Goal: Task Accomplishment & Management: Understand process/instructions

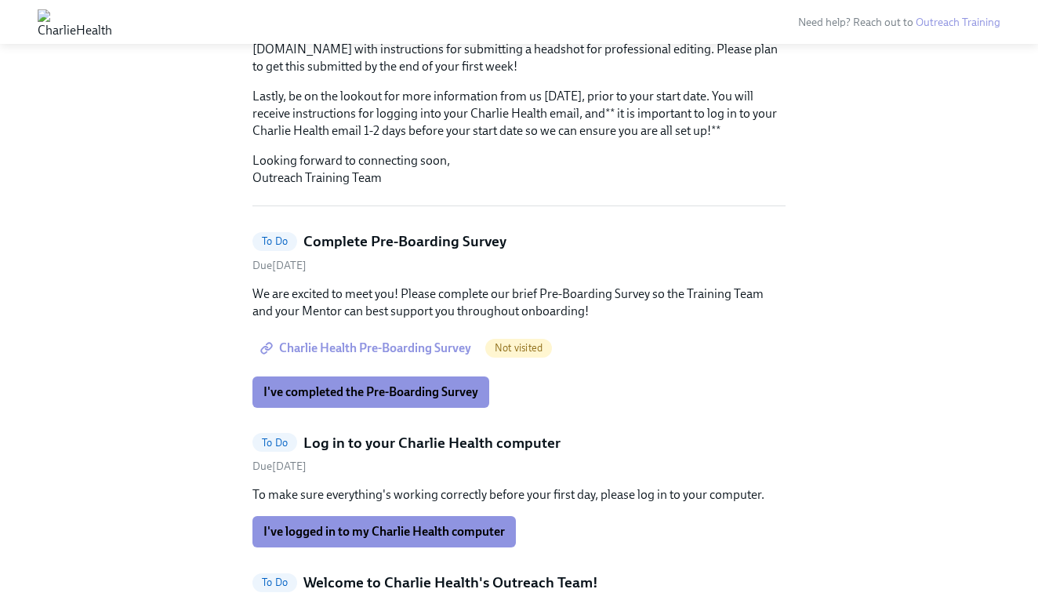
scroll to position [438, 0]
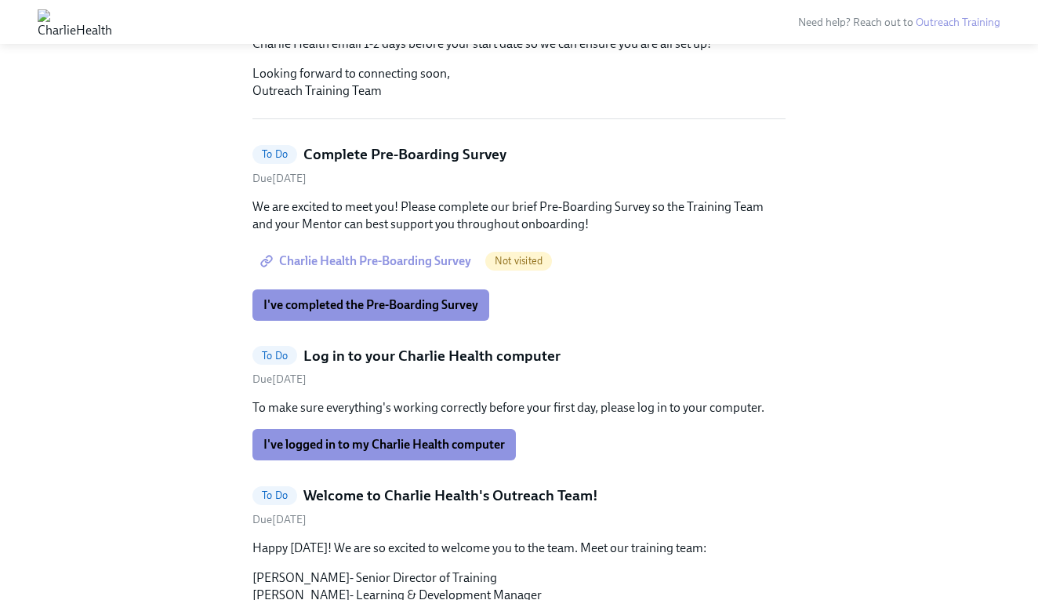
click at [414, 253] on span "Charlie Health Pre-Boarding Survey" at bounding box center [368, 261] width 208 height 16
click at [353, 289] on button "I've completed the Pre-Boarding Survey" at bounding box center [371, 304] width 237 height 31
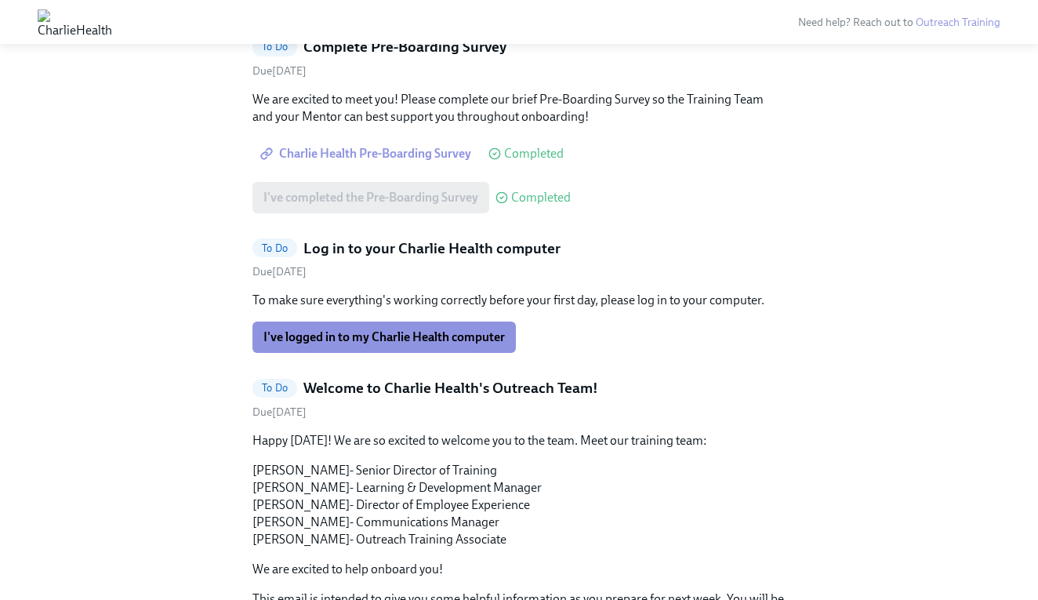
scroll to position [562, 0]
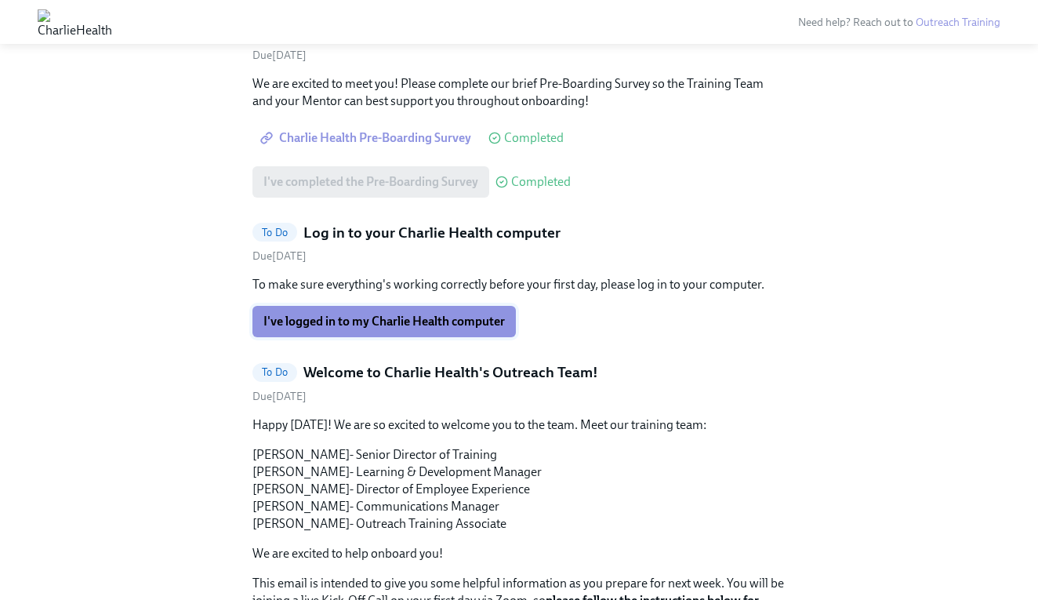
click at [405, 314] on span "I've logged in to my Charlie Health computer" at bounding box center [385, 322] width 242 height 16
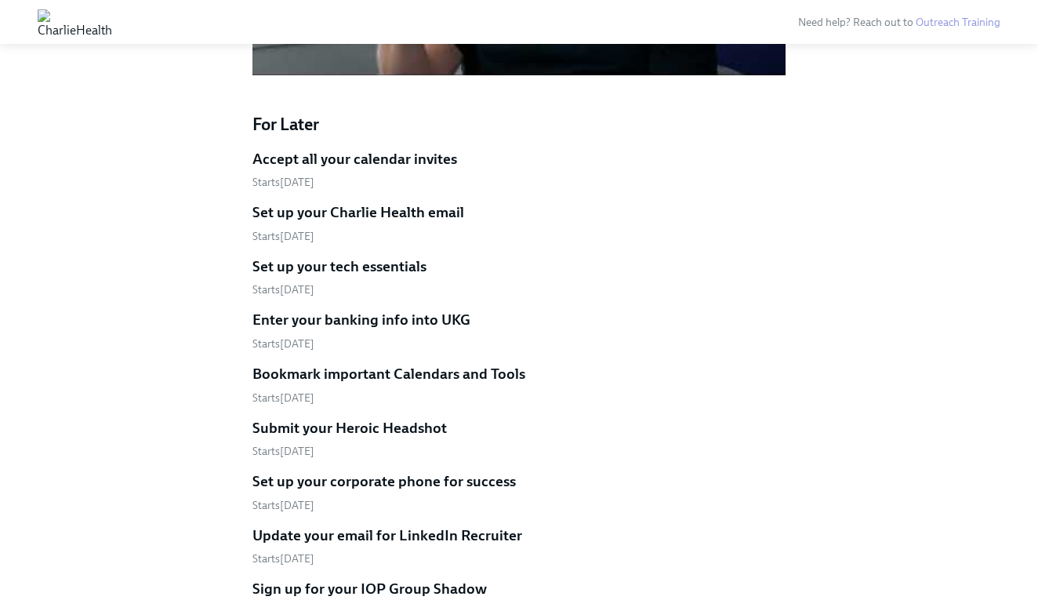
scroll to position [1519, 0]
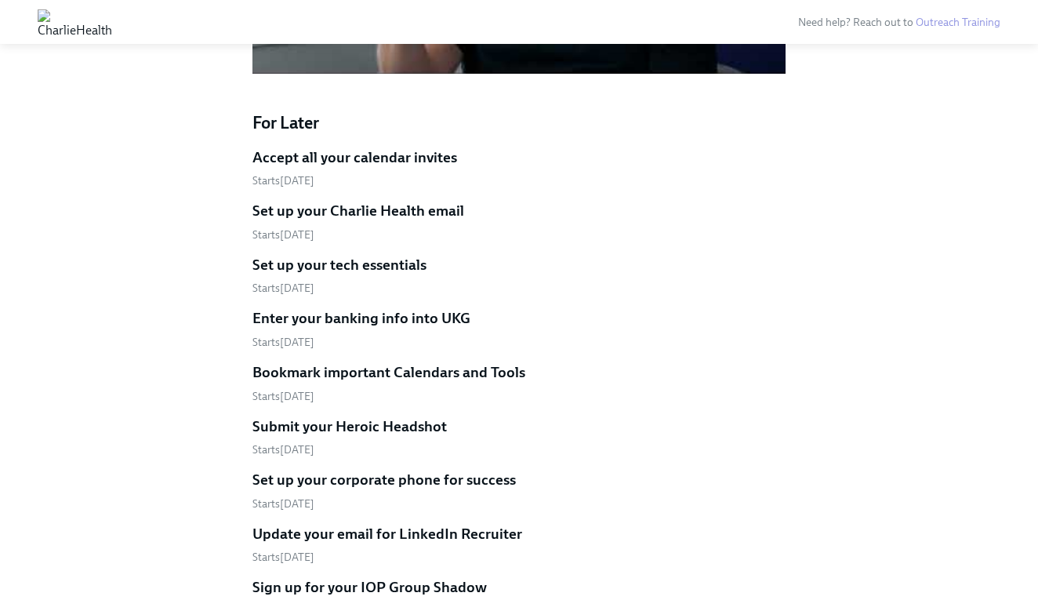
click at [302, 147] on h5 "Accept all your calendar invites" at bounding box center [355, 157] width 205 height 20
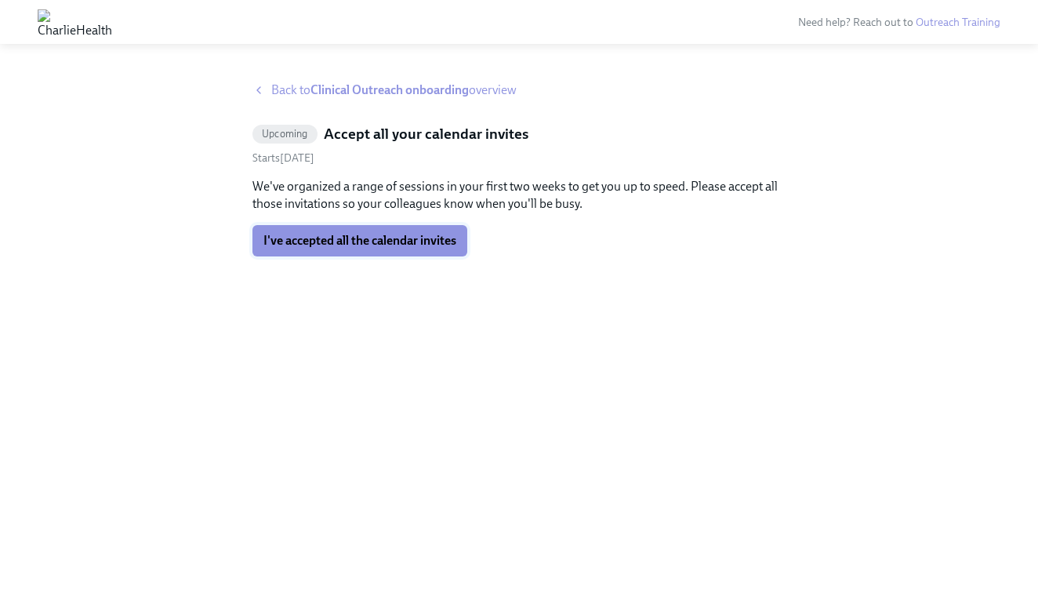
click at [332, 241] on span "I've accepted all the calendar invites" at bounding box center [360, 241] width 193 height 16
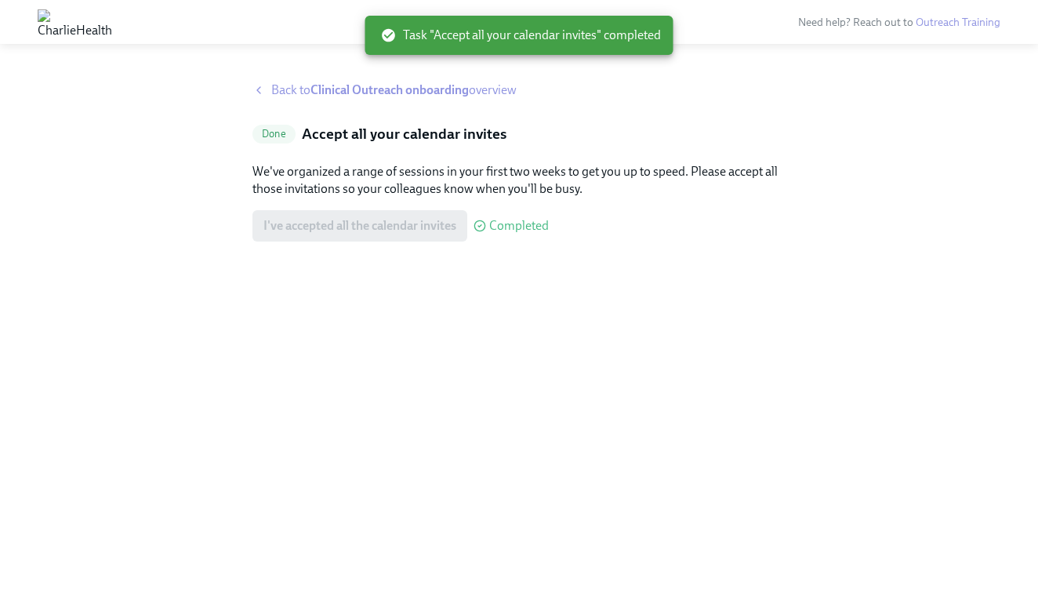
click at [276, 89] on span "Back to Clinical Outreach onboarding overview" at bounding box center [393, 90] width 245 height 17
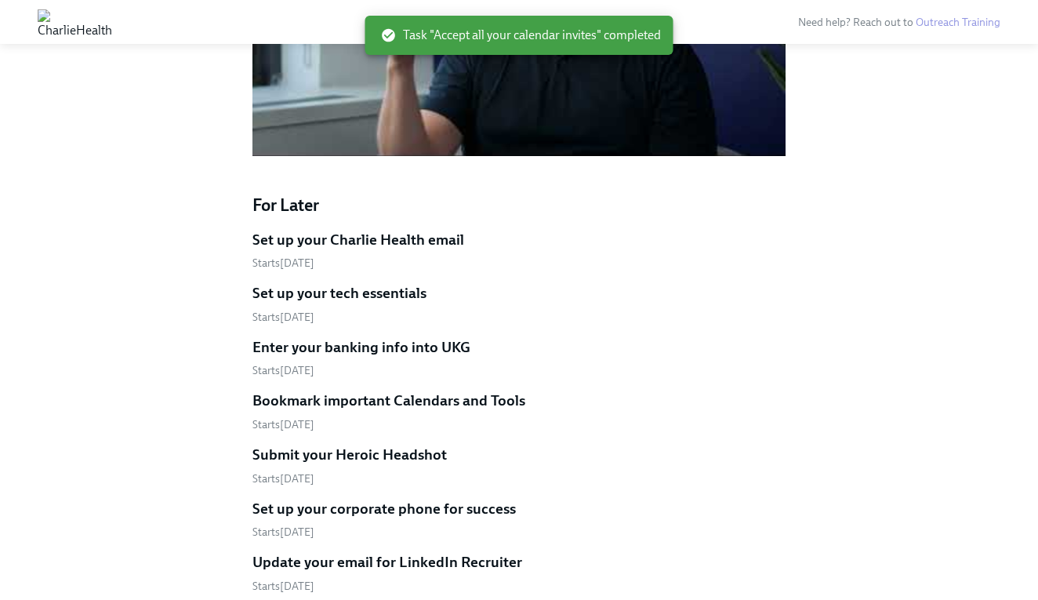
scroll to position [1495, 0]
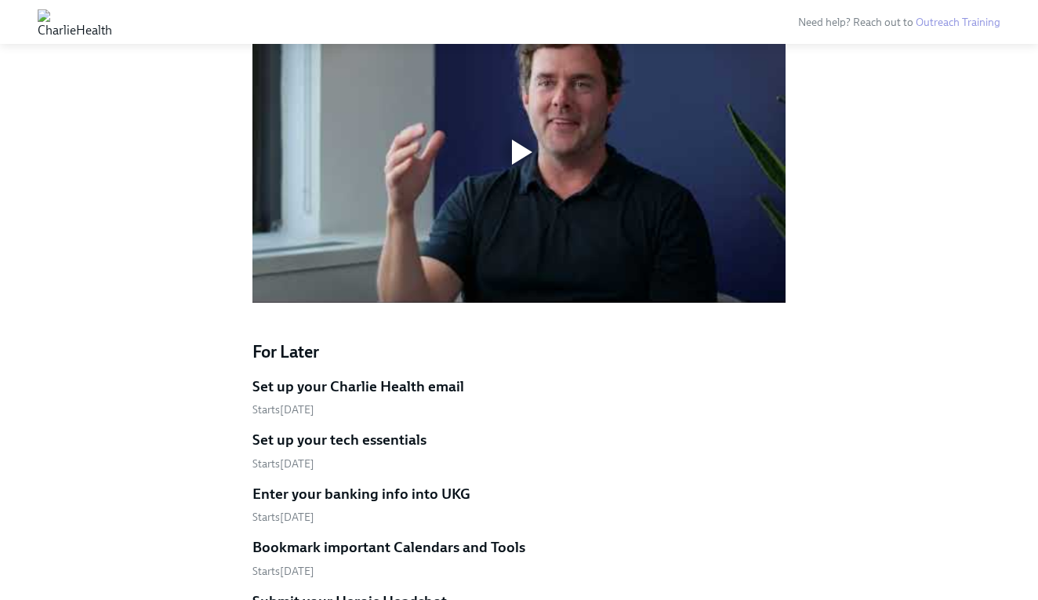
click at [320, 430] on h5 "Set up your tech essentials" at bounding box center [340, 440] width 174 height 20
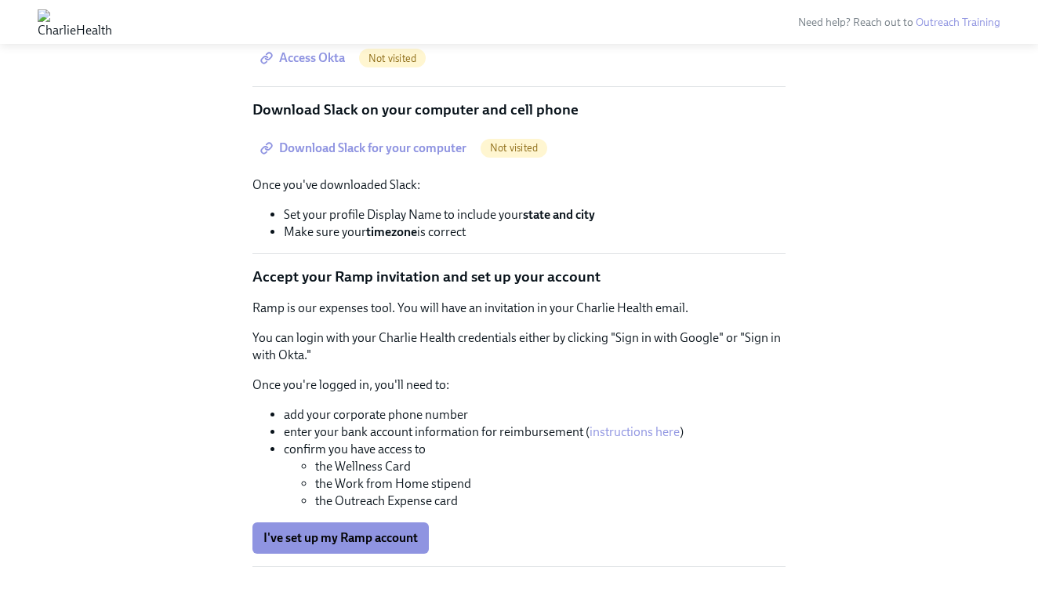
scroll to position [588, 0]
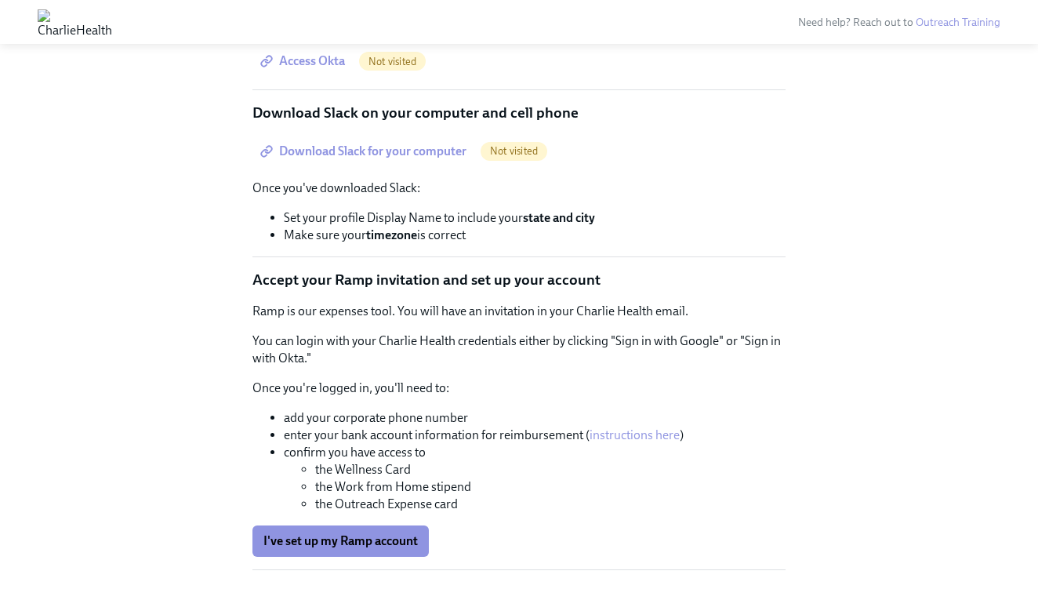
click at [416, 159] on span "Download Slack for your computer" at bounding box center [365, 152] width 203 height 16
